Goal: Information Seeking & Learning: Learn about a topic

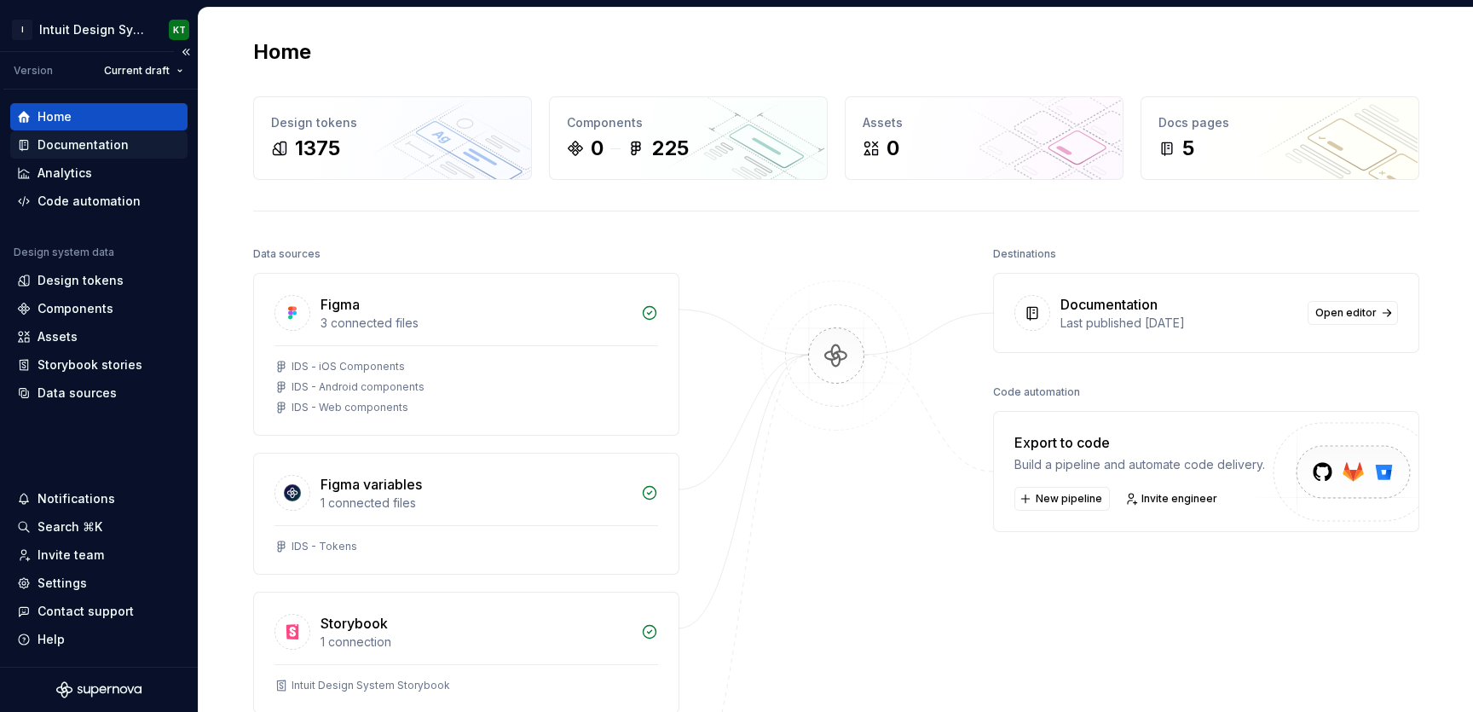
click at [70, 145] on div "Documentation" at bounding box center [83, 144] width 91 height 17
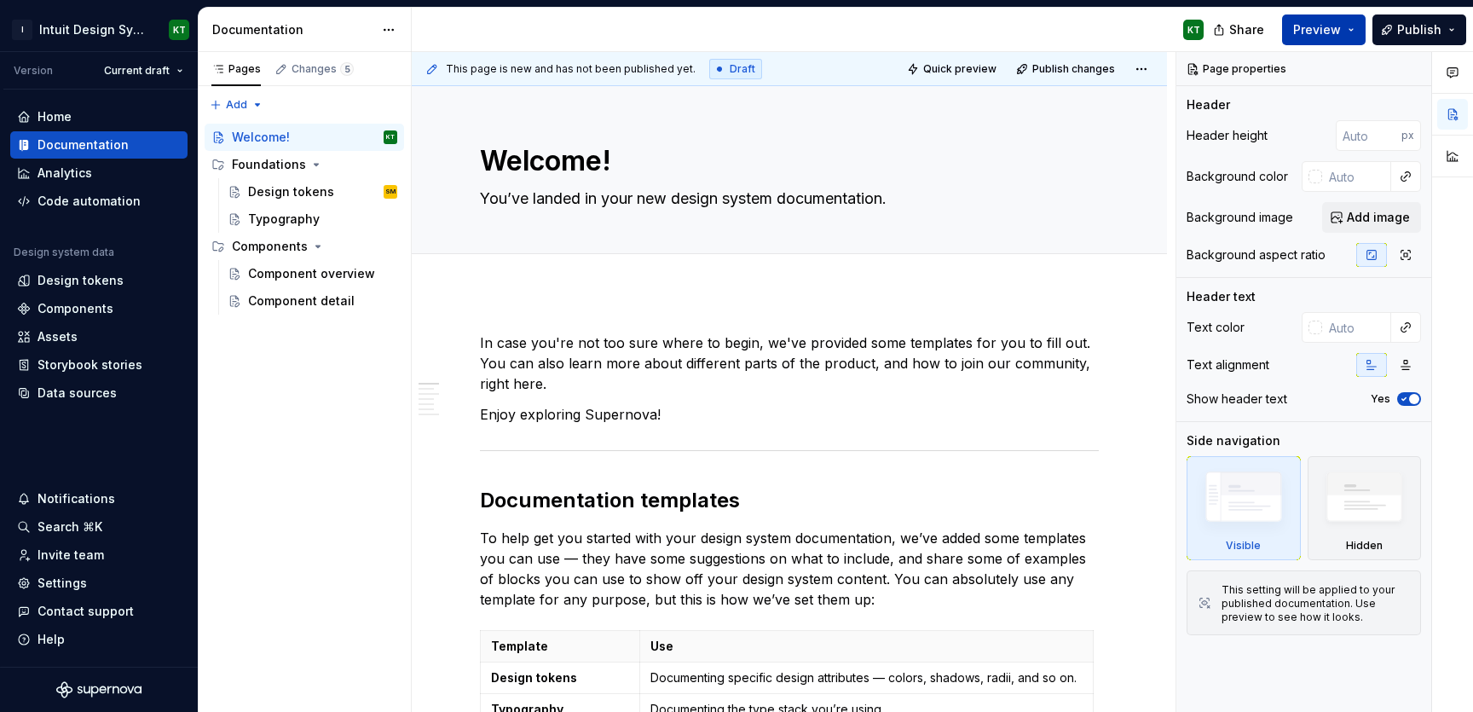
click at [1341, 40] on button "Preview" at bounding box center [1324, 29] width 84 height 31
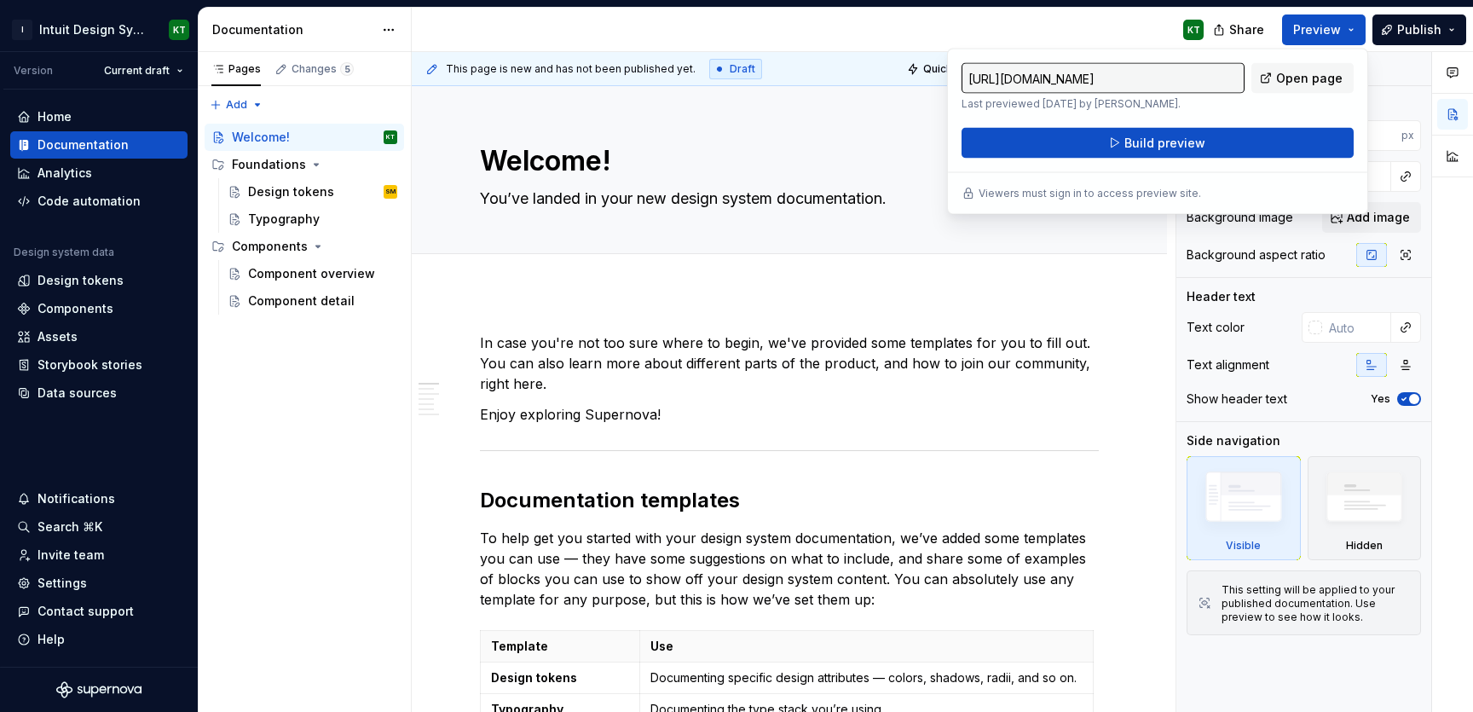
click at [1202, 124] on div "[URL][DOMAIN_NAME] Last previewed [DATE] by [PERSON_NAME]. Open page Build prev…" at bounding box center [1157, 110] width 392 height 95
click at [1311, 75] on span "Open page" at bounding box center [1309, 78] width 66 height 17
click at [271, 188] on div "Design tokens" at bounding box center [291, 191] width 86 height 17
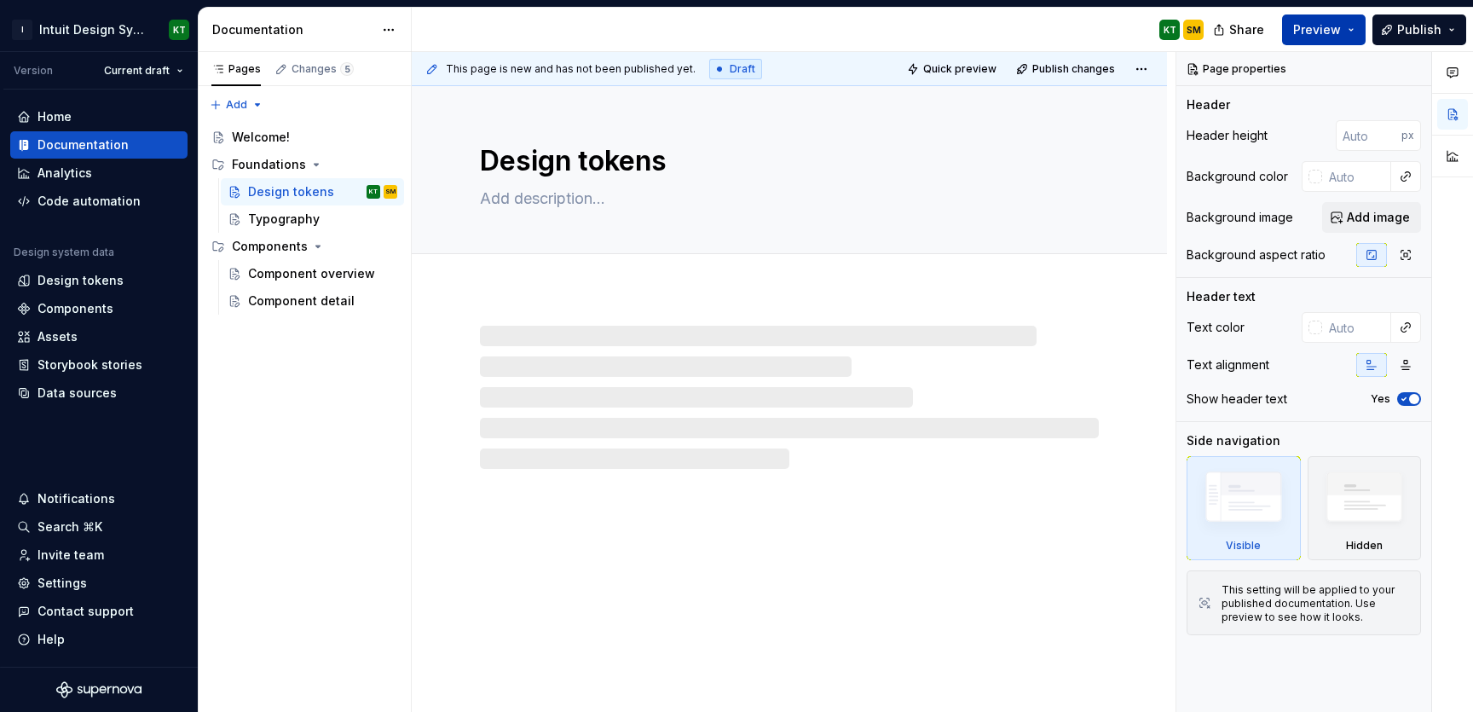
click at [1343, 28] on button "Preview" at bounding box center [1324, 29] width 84 height 31
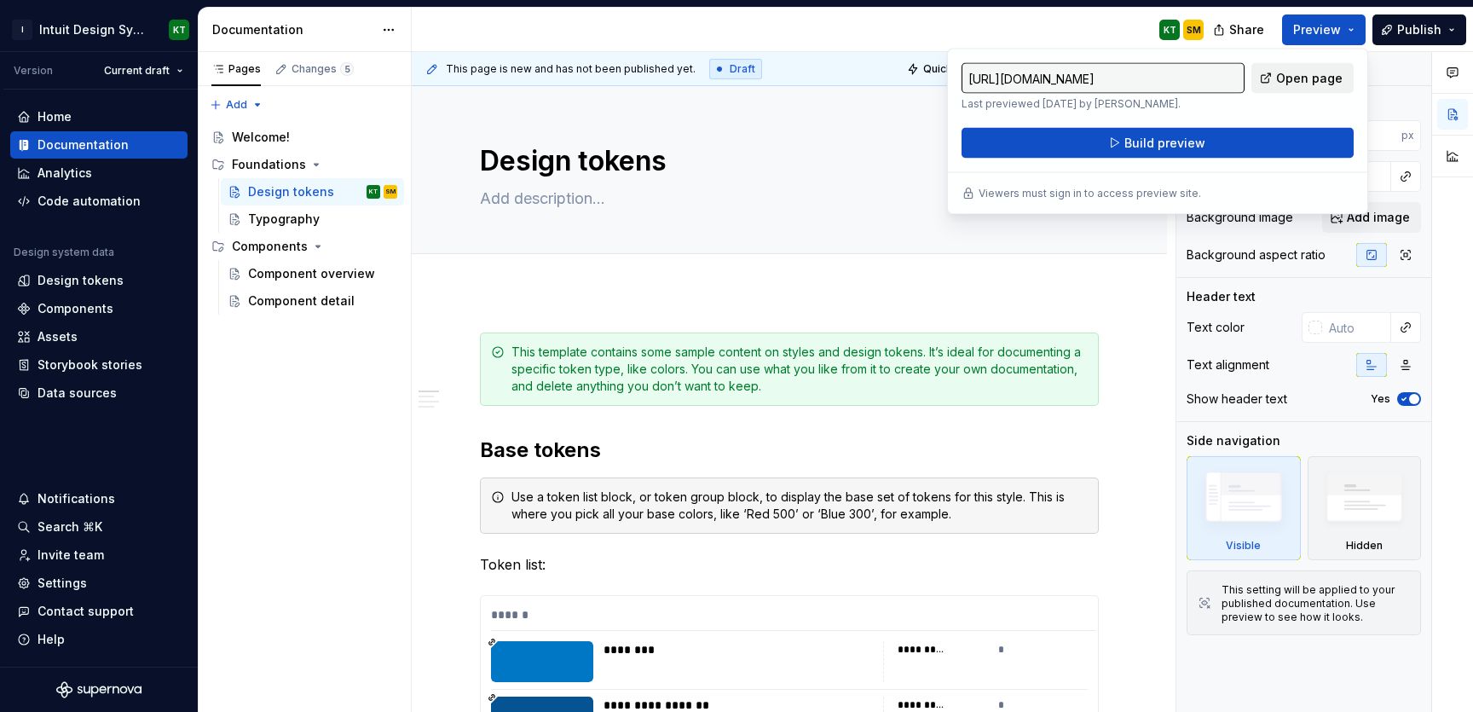
click at [1320, 66] on link "Open page" at bounding box center [1302, 78] width 102 height 31
type textarea "*"
